Goal: Register for event/course

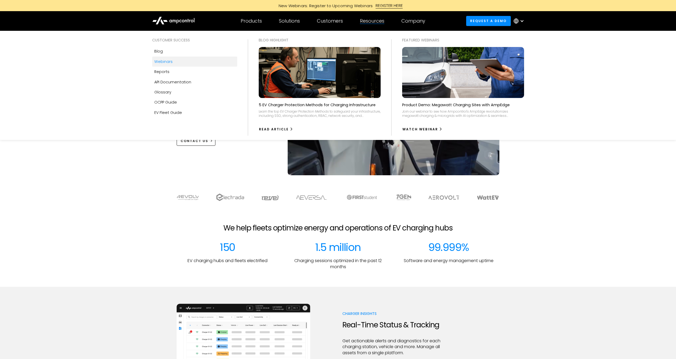
click at [164, 61] on div "Webinars" at bounding box center [163, 62] width 18 height 6
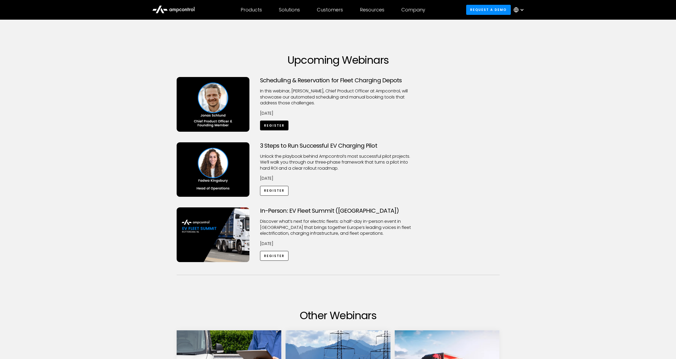
click at [275, 125] on link "Register" at bounding box center [274, 126] width 29 height 10
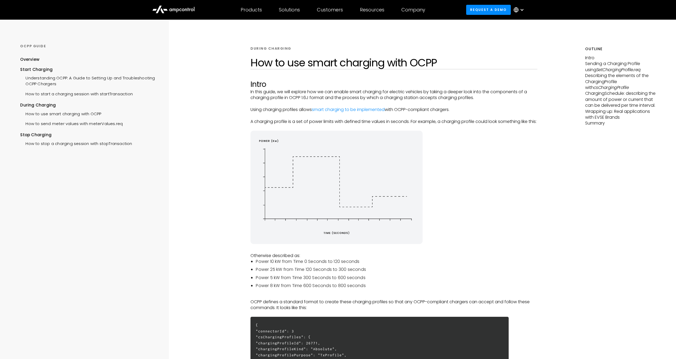
click at [521, 12] on div at bounding box center [520, 10] width 19 height 16
click at [517, 45] on link "Spanish" at bounding box center [516, 45] width 16 height 6
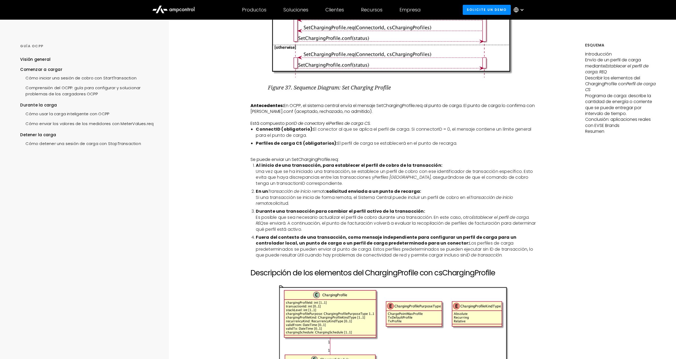
scroll to position [692, 0]
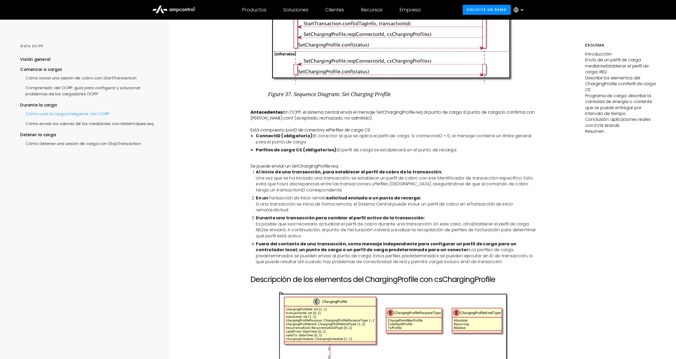
click at [61, 115] on div "Cómo usar la carga inteligente con OCPP" at bounding box center [64, 113] width 89 height 10
